Goal: Task Accomplishment & Management: Manage account settings

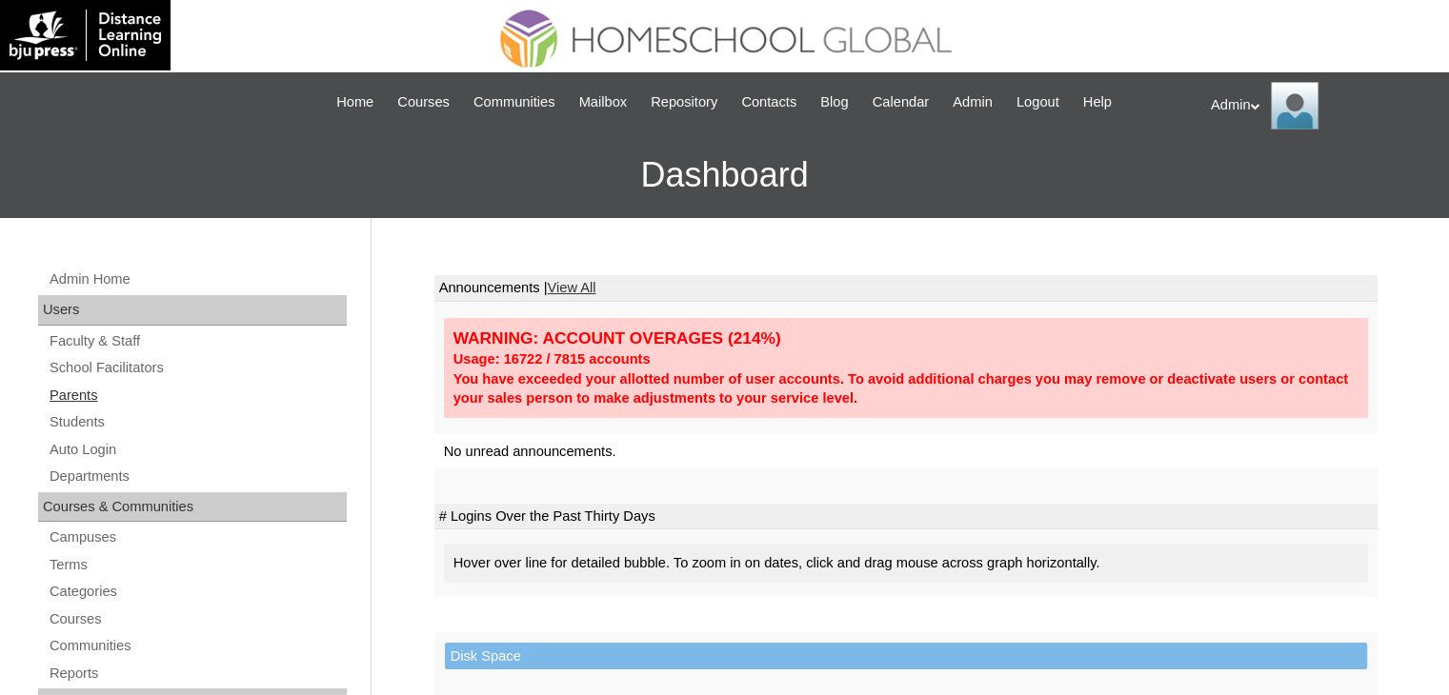
click at [76, 397] on link "Parents" at bounding box center [197, 396] width 299 height 24
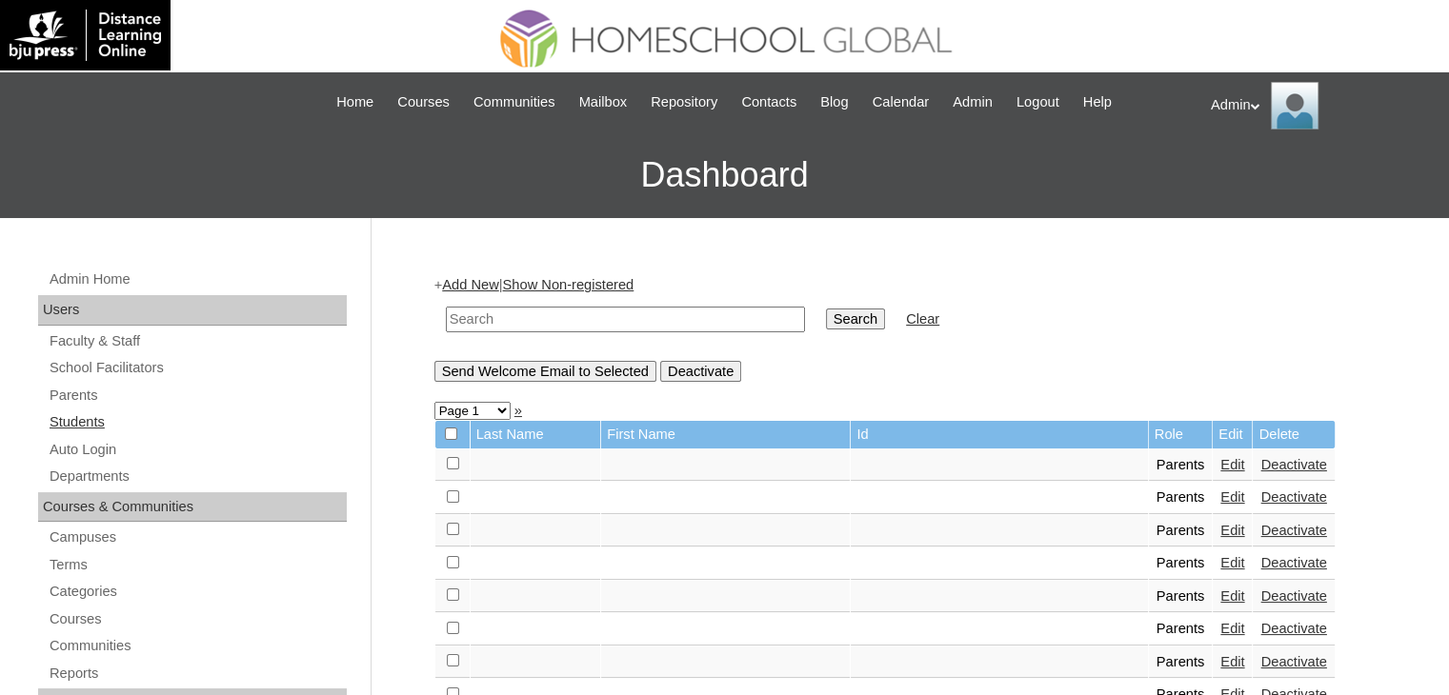
click at [84, 422] on link "Students" at bounding box center [197, 423] width 299 height 24
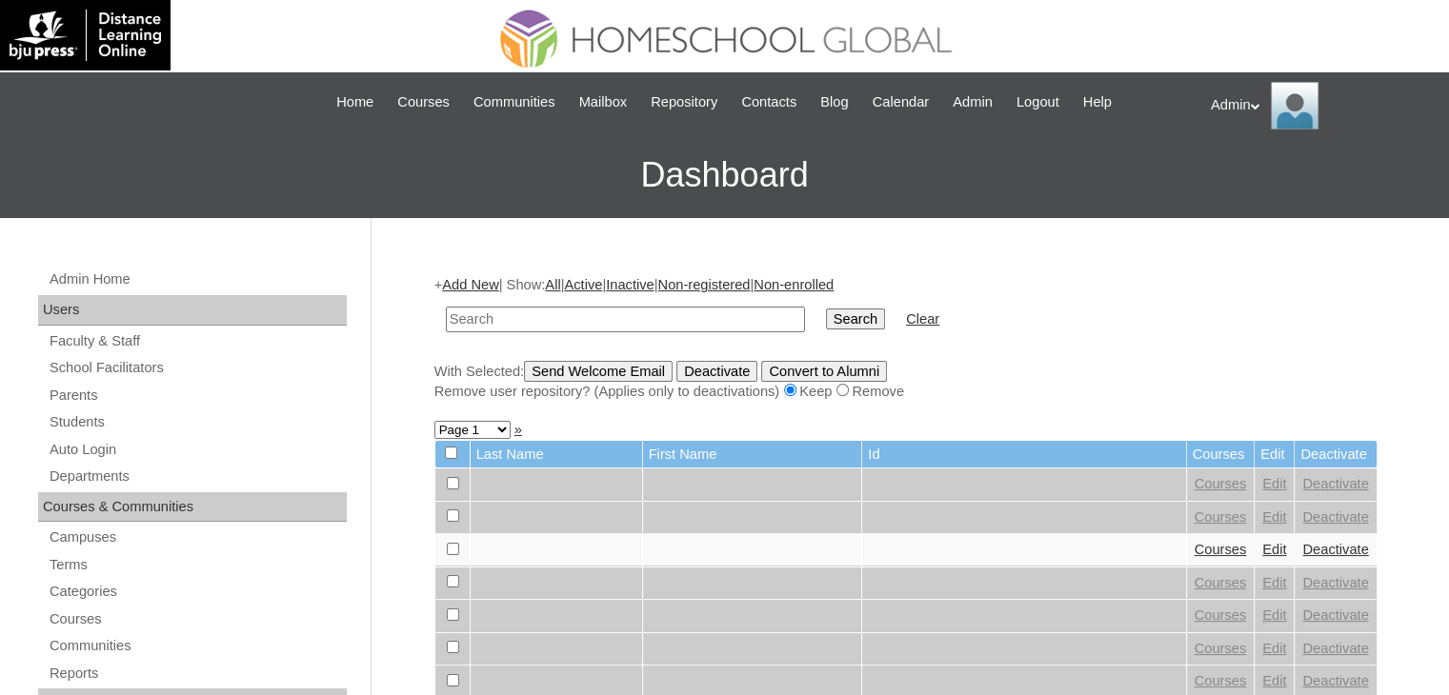
click at [570, 318] on input "text" at bounding box center [625, 320] width 359 height 26
type input "Sollestre"
click at [826, 326] on input "Search" at bounding box center [855, 319] width 59 height 21
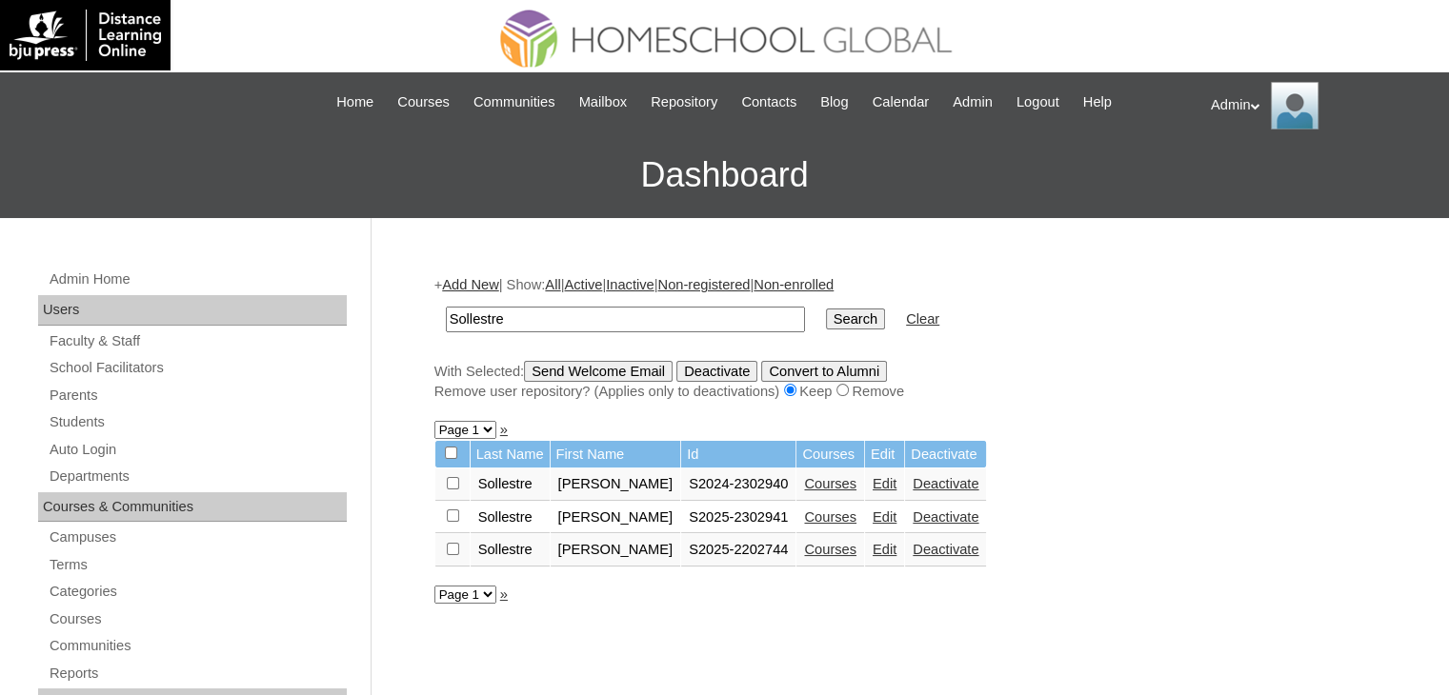
click at [827, 546] on link "Courses" at bounding box center [830, 549] width 52 height 15
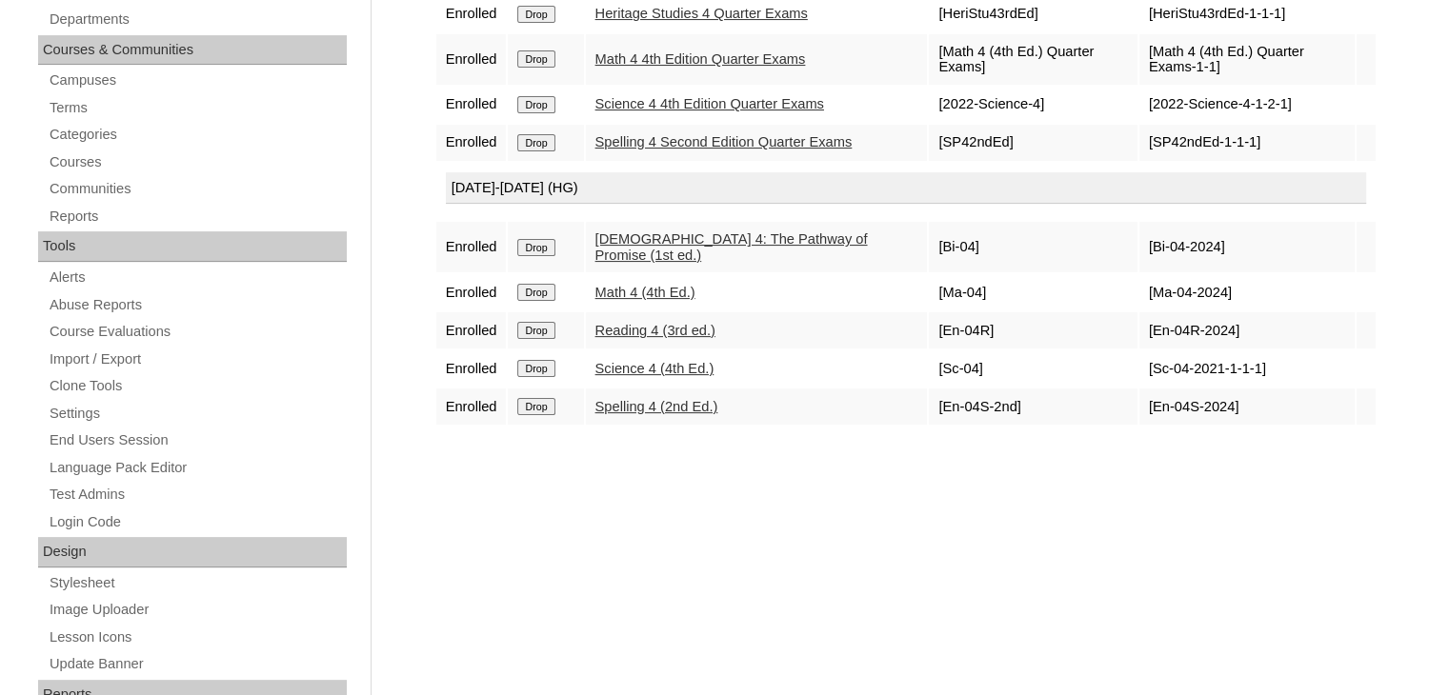
scroll to position [243, 0]
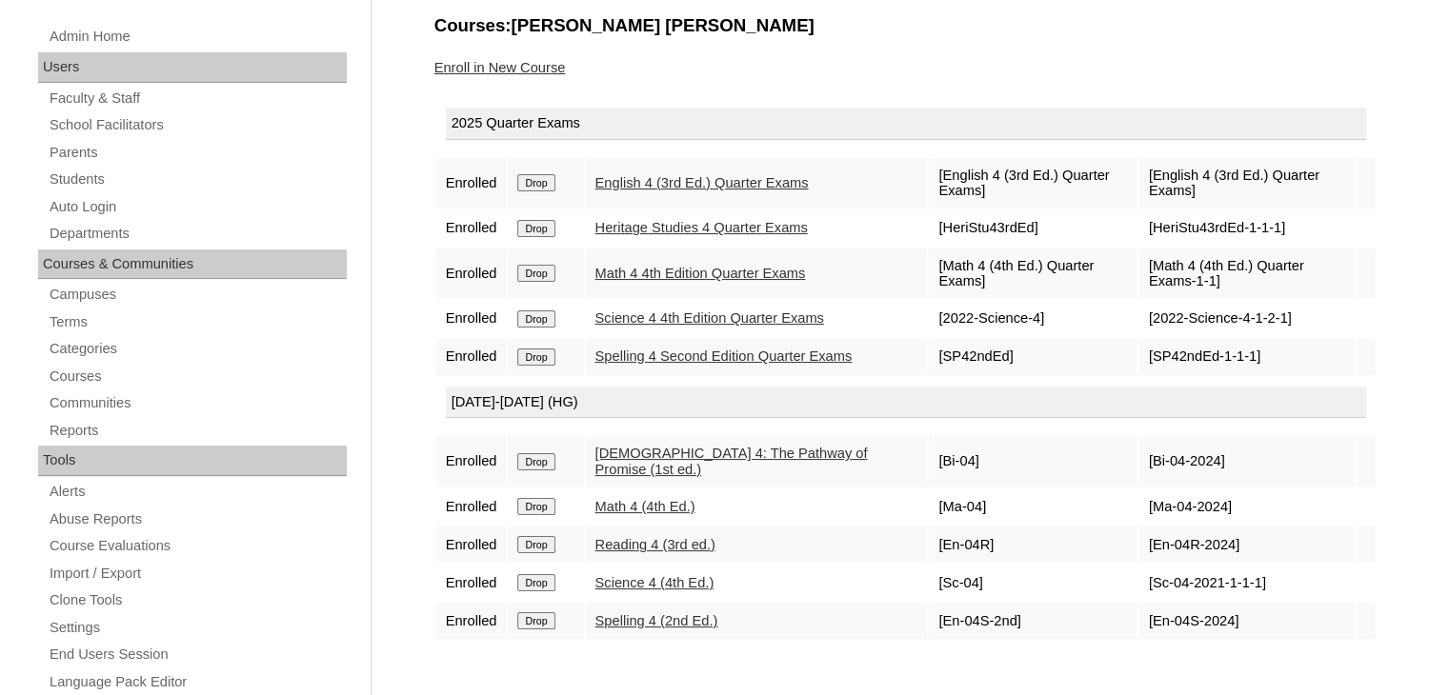
click at [838, 417] on div "[DATE]-[DATE] (HG)" at bounding box center [906, 403] width 920 height 32
click at [547, 66] on link "Enroll in New Course" at bounding box center [499, 67] width 131 height 15
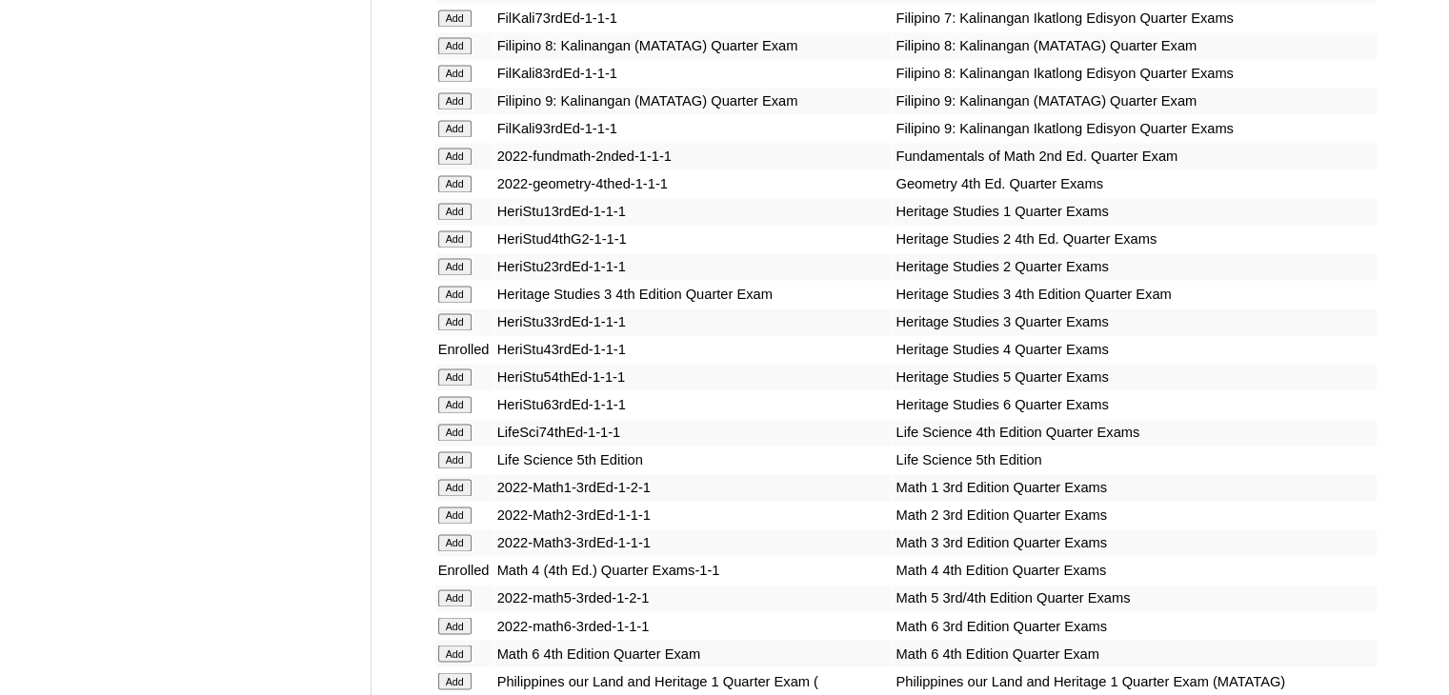
scroll to position [6680, 0]
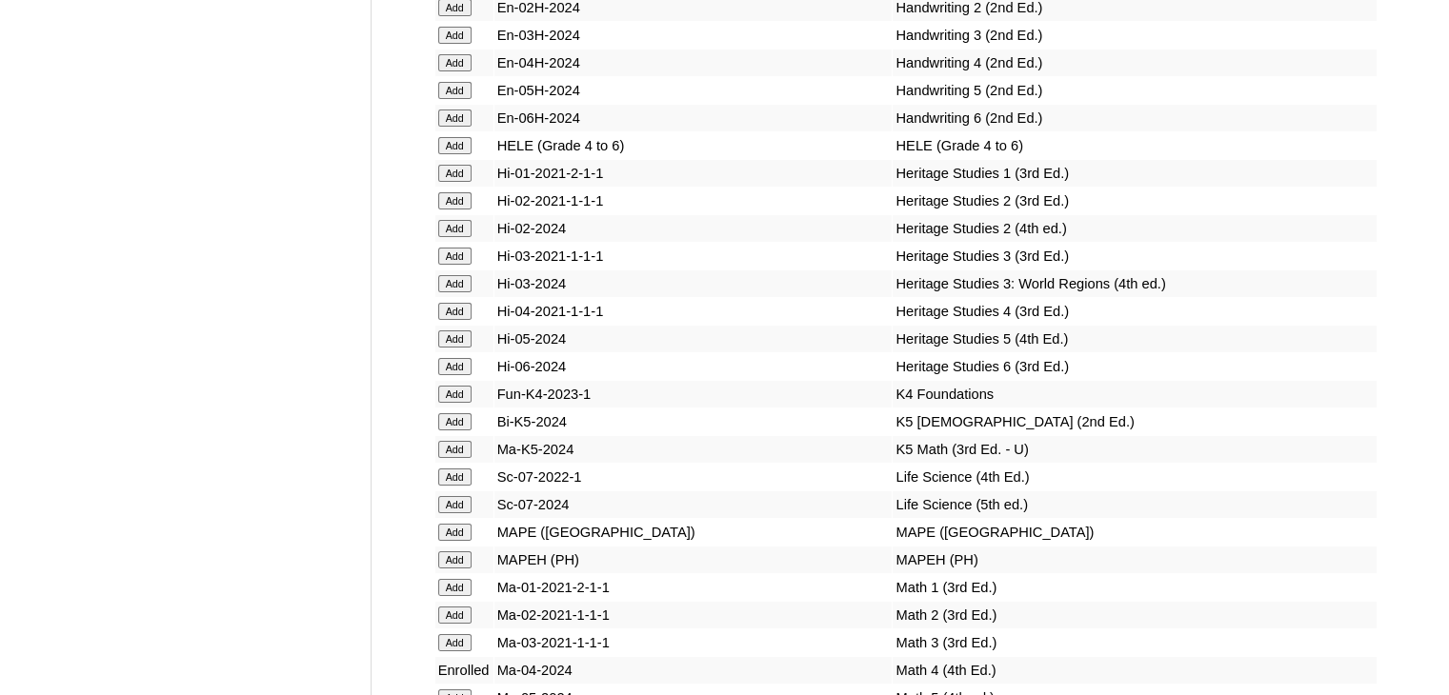
click at [458, 320] on input "Add" at bounding box center [454, 311] width 33 height 17
